Goal: Task Accomplishment & Management: Use online tool/utility

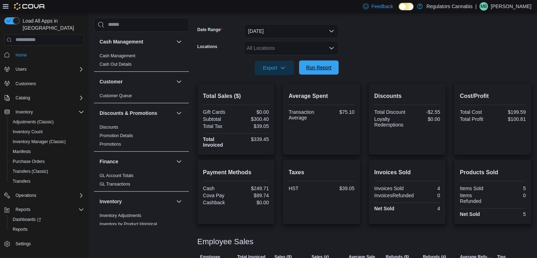
scroll to position [282, 0]
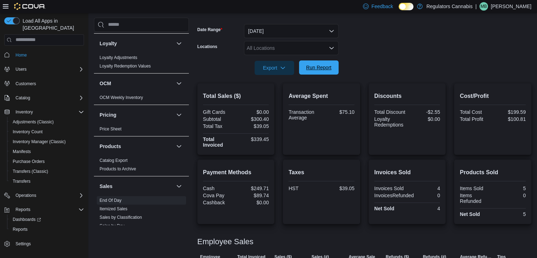
click at [331, 69] on span "Run Report" at bounding box center [318, 67] width 25 height 7
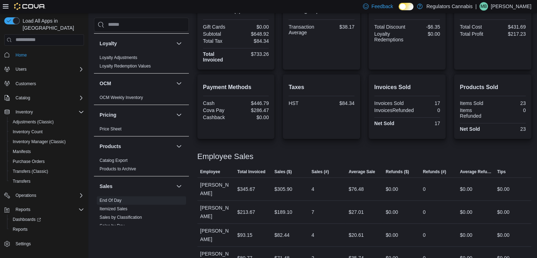
scroll to position [113, 0]
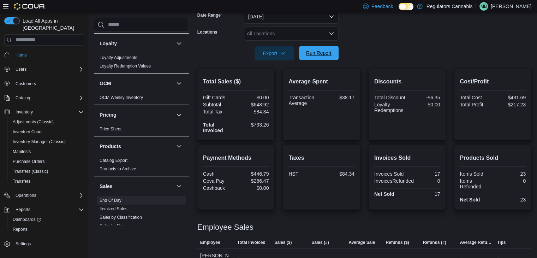
click at [321, 59] on span "Run Report" at bounding box center [318, 53] width 31 height 14
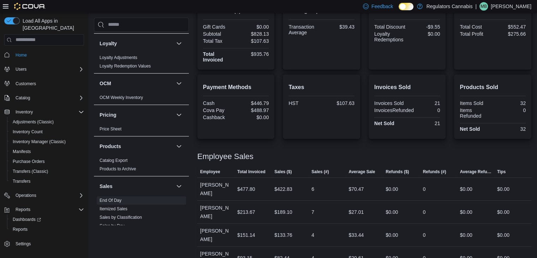
scroll to position [78, 0]
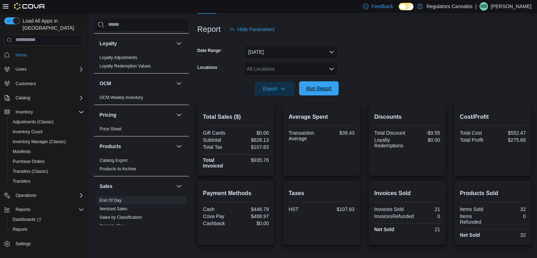
click at [316, 91] on span "Run Report" at bounding box center [318, 88] width 25 height 7
click at [328, 86] on span "Run Report" at bounding box center [318, 88] width 25 height 7
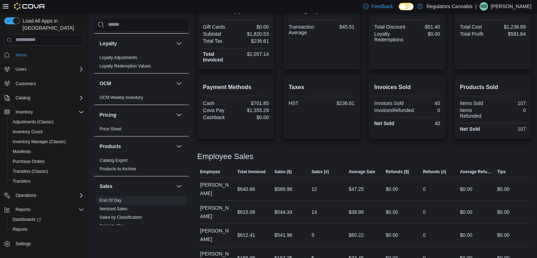
scroll to position [148, 0]
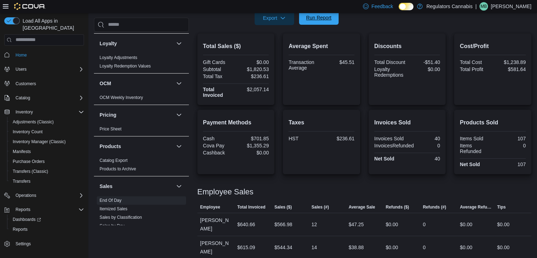
click at [309, 24] on span "Run Report" at bounding box center [318, 18] width 31 height 14
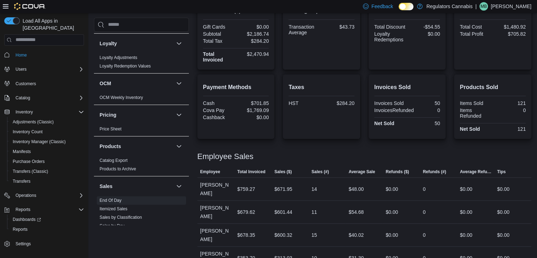
scroll to position [42, 0]
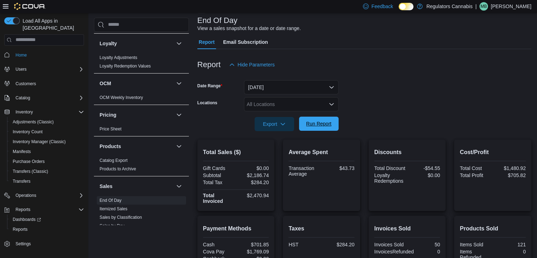
click at [325, 125] on span "Run Report" at bounding box center [318, 123] width 25 height 7
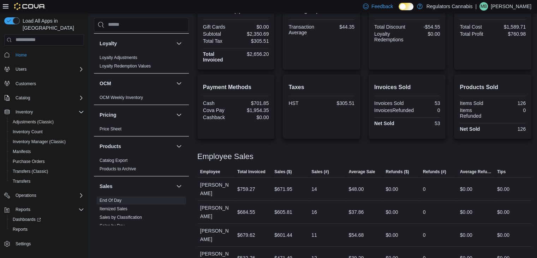
scroll to position [148, 0]
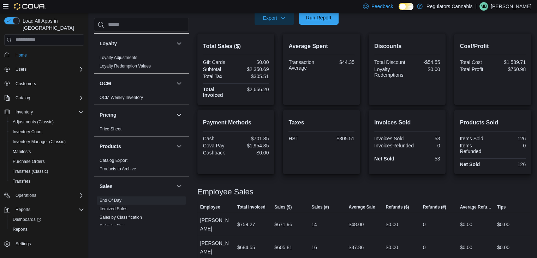
click at [309, 14] on span "Run Report" at bounding box center [318, 17] width 25 height 7
click at [326, 14] on span "Run Report" at bounding box center [318, 17] width 25 height 7
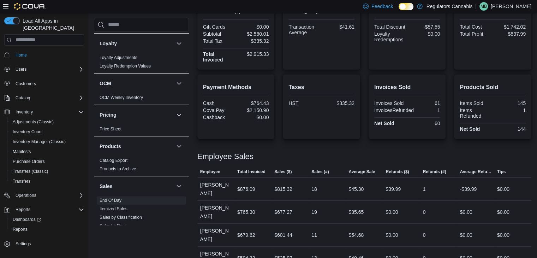
scroll to position [113, 0]
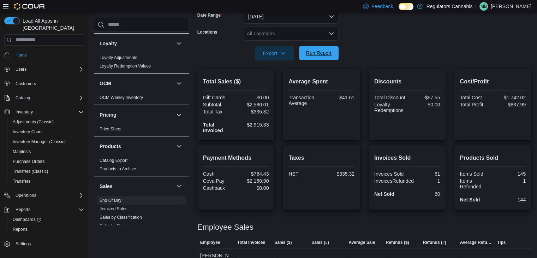
click at [317, 56] on span "Run Report" at bounding box center [318, 52] width 25 height 7
click at [313, 49] on span "Run Report" at bounding box center [318, 53] width 31 height 14
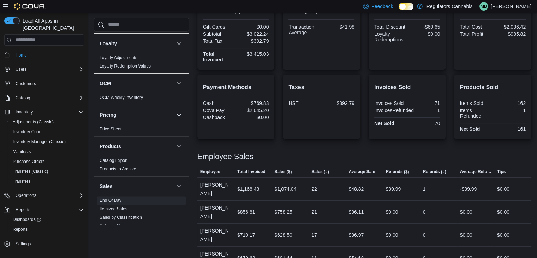
scroll to position [78, 0]
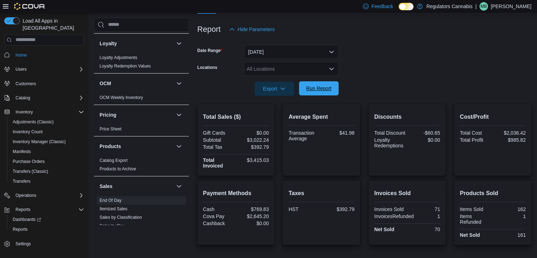
click at [319, 93] on span "Run Report" at bounding box center [318, 88] width 31 height 14
click at [333, 88] on span "Run Report" at bounding box center [318, 88] width 31 height 14
click at [327, 87] on span "Run Report" at bounding box center [318, 88] width 25 height 7
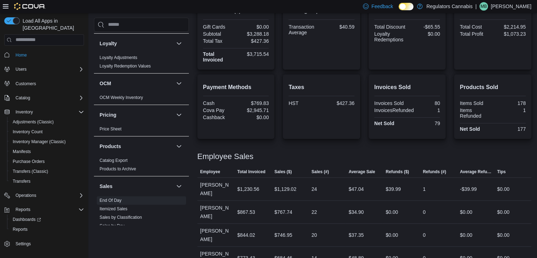
scroll to position [113, 0]
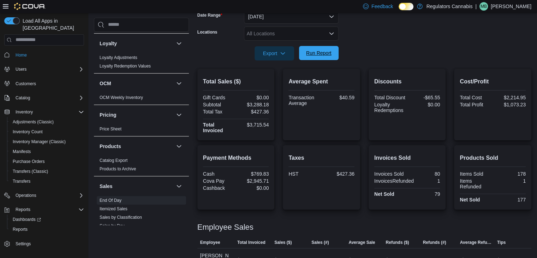
click at [331, 51] on span "Run Report" at bounding box center [318, 53] width 31 height 14
click at [313, 46] on span "Run Report" at bounding box center [318, 53] width 31 height 14
click at [315, 52] on span "Run Report" at bounding box center [318, 52] width 25 height 7
click at [324, 58] on span "Run Report" at bounding box center [318, 53] width 31 height 14
click at [330, 55] on span "Run Report" at bounding box center [318, 52] width 25 height 7
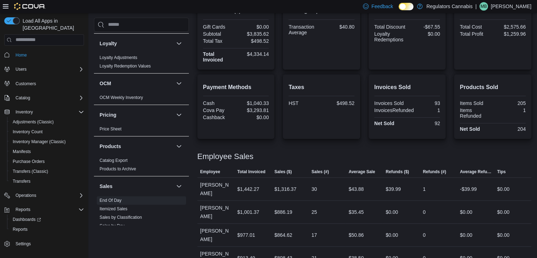
scroll to position [148, 0]
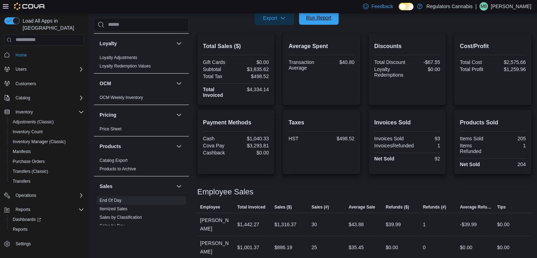
click at [317, 13] on span "Run Report" at bounding box center [318, 18] width 31 height 14
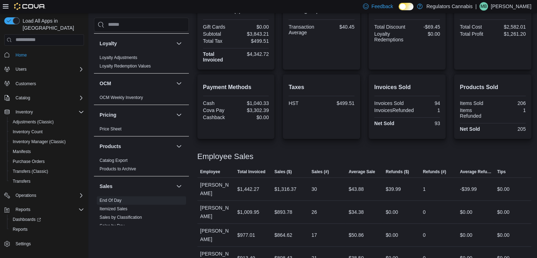
scroll to position [113, 0]
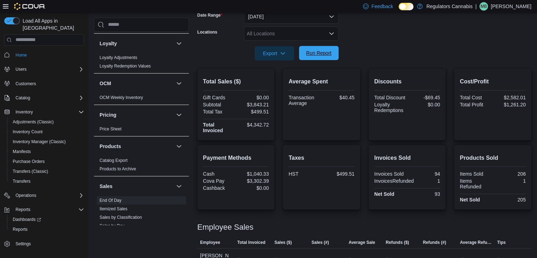
click at [332, 53] on span "Run Report" at bounding box center [318, 53] width 31 height 14
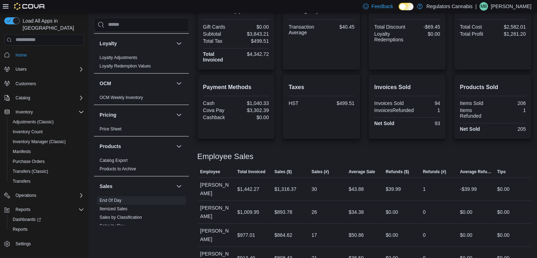
scroll to position [78, 0]
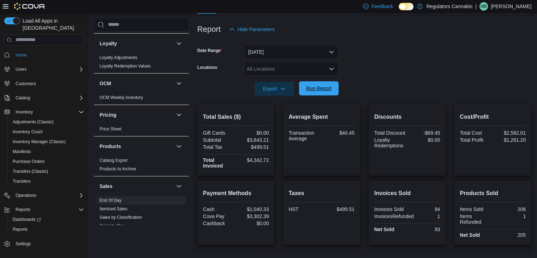
click at [321, 88] on span "Run Report" at bounding box center [318, 88] width 25 height 7
click at [322, 90] on span "Run Report" at bounding box center [318, 88] width 25 height 7
click at [321, 88] on span "Run Report" at bounding box center [318, 88] width 25 height 7
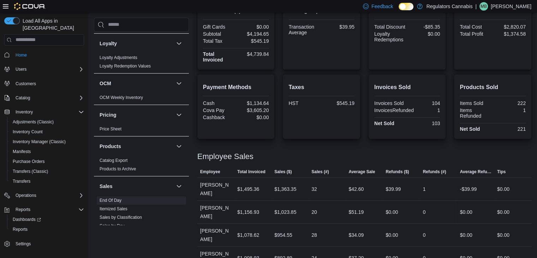
scroll to position [113, 0]
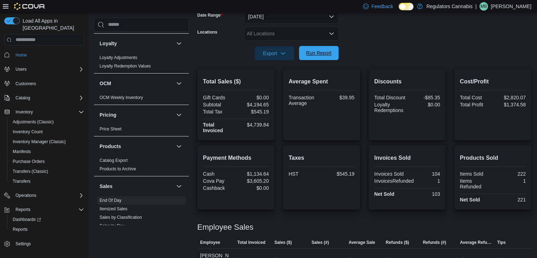
click at [322, 57] on span "Run Report" at bounding box center [318, 53] width 31 height 14
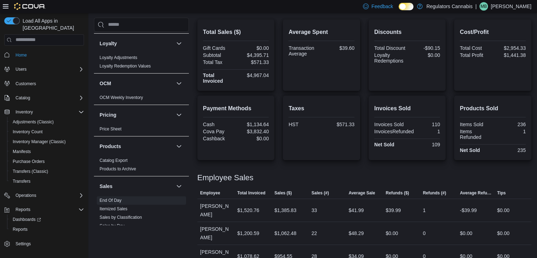
scroll to position [56, 0]
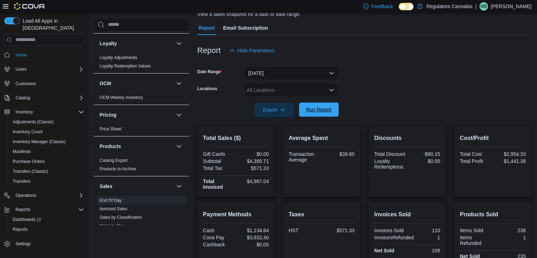
click at [317, 104] on span "Run Report" at bounding box center [318, 109] width 31 height 14
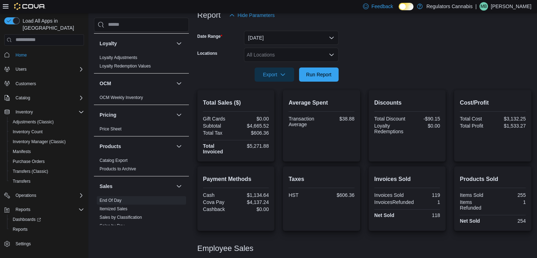
scroll to position [198, 0]
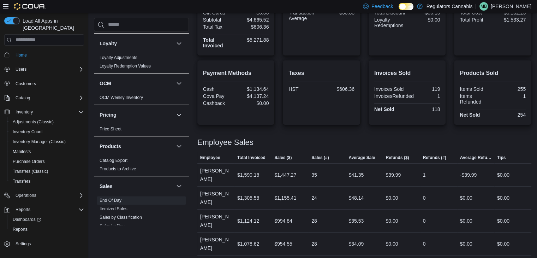
click at [526, 8] on p "Mike Biron" at bounding box center [510, 6] width 41 height 8
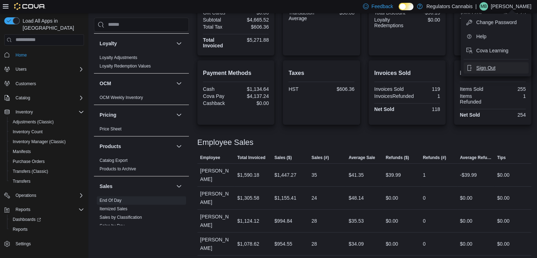
click at [496, 67] on button "Sign Out" at bounding box center [495, 67] width 65 height 11
